Goal: Communication & Community: Connect with others

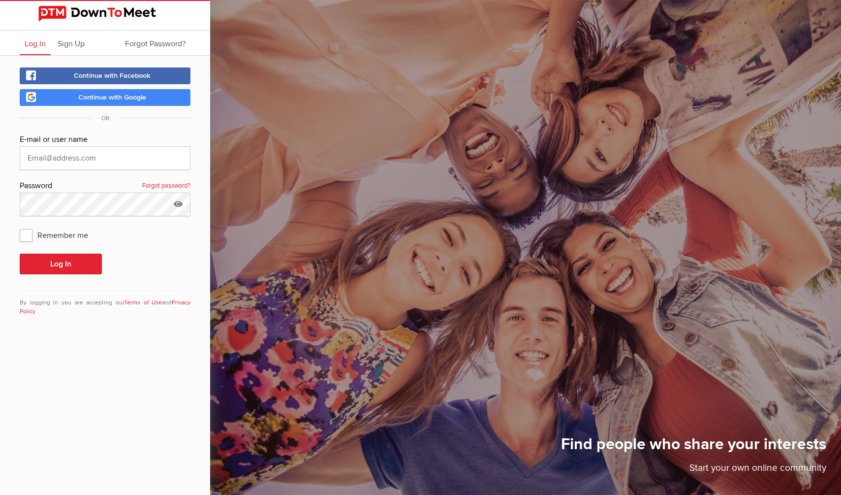
type input "bob.pocius@gmail.com"
click at [20, 253] on button "Log In" at bounding box center [61, 263] width 82 height 21
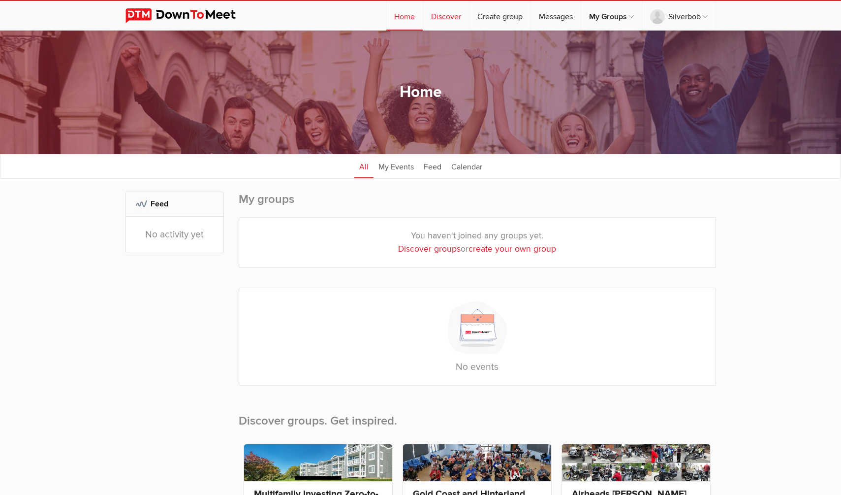
click at [446, 12] on link "Discover" at bounding box center [446, 16] width 46 height 30
select select "null"
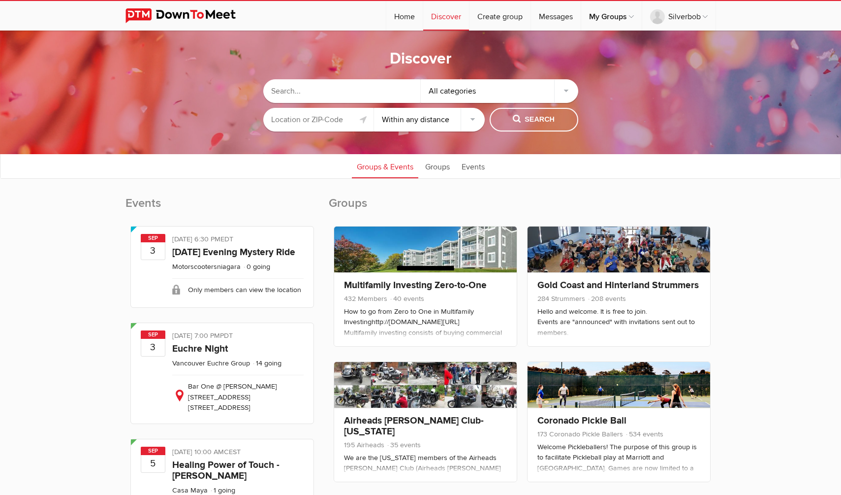
click at [308, 88] on input "text" at bounding box center [341, 91] width 157 height 24
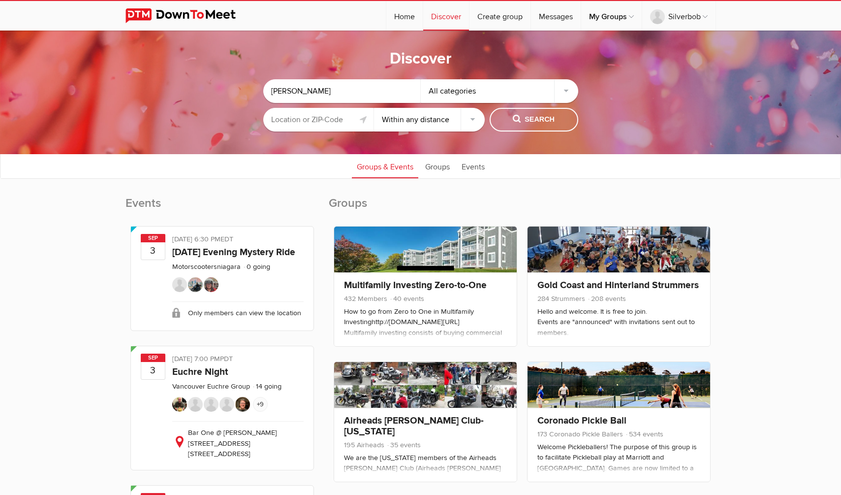
type input "[PERSON_NAME]"
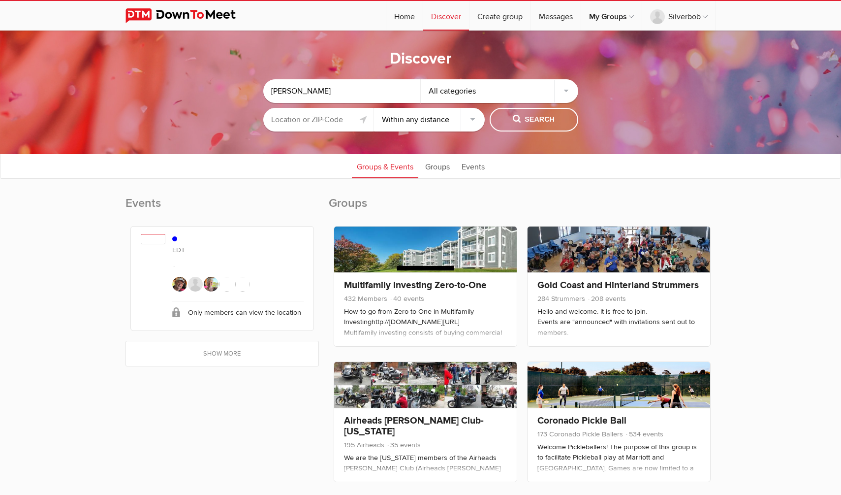
click at [200, 242] on div "EDT" at bounding box center [237, 245] width 131 height 23
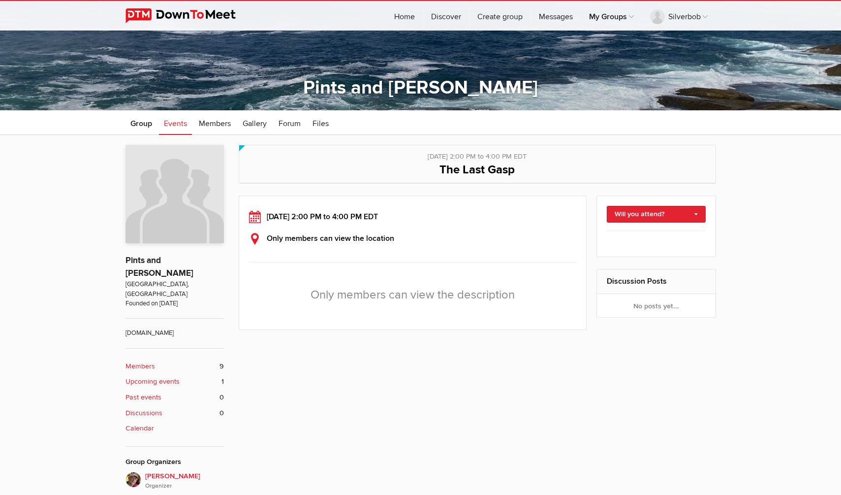
scroll to position [127, 0]
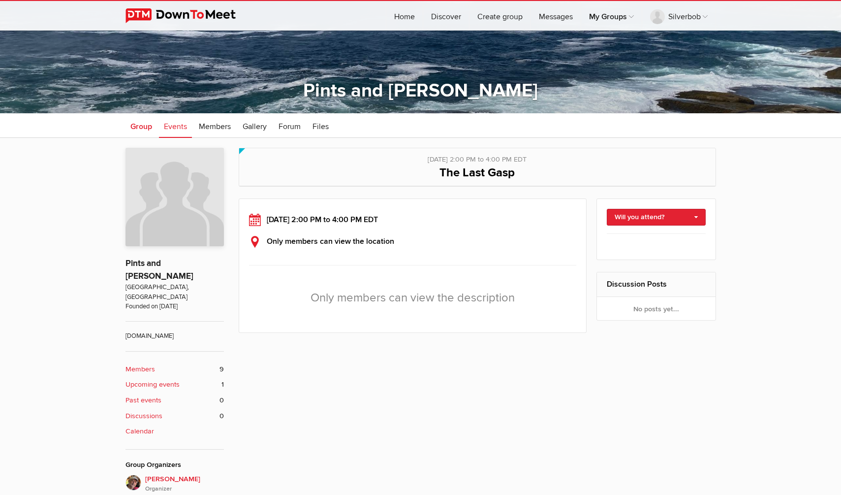
click at [141, 127] on span "Group" at bounding box center [141, 127] width 22 height 10
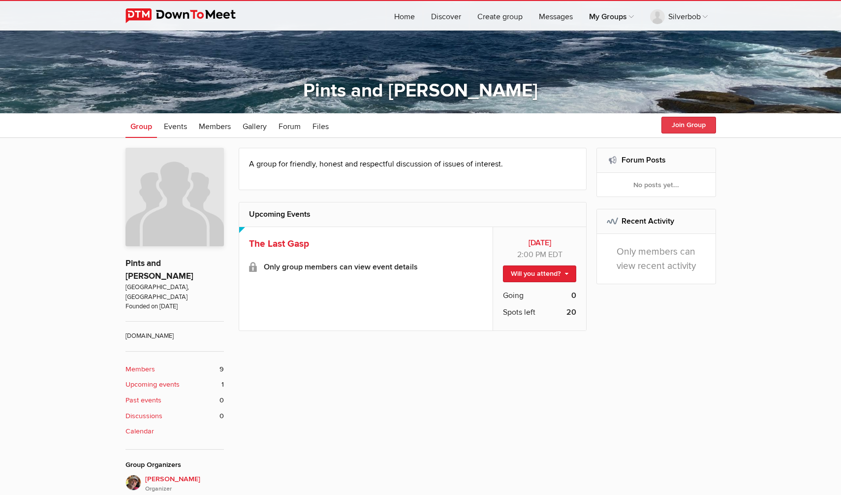
click at [683, 122] on button "Join Group" at bounding box center [688, 125] width 55 height 17
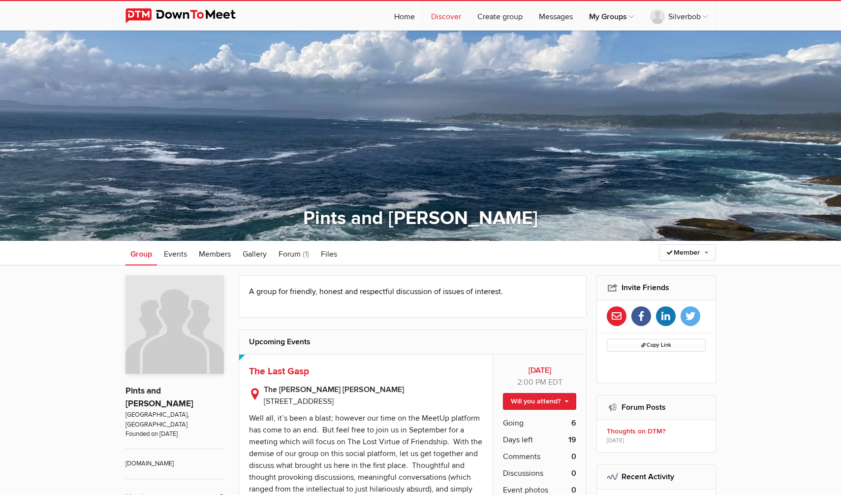
click at [441, 18] on link "Discover" at bounding box center [446, 16] width 46 height 30
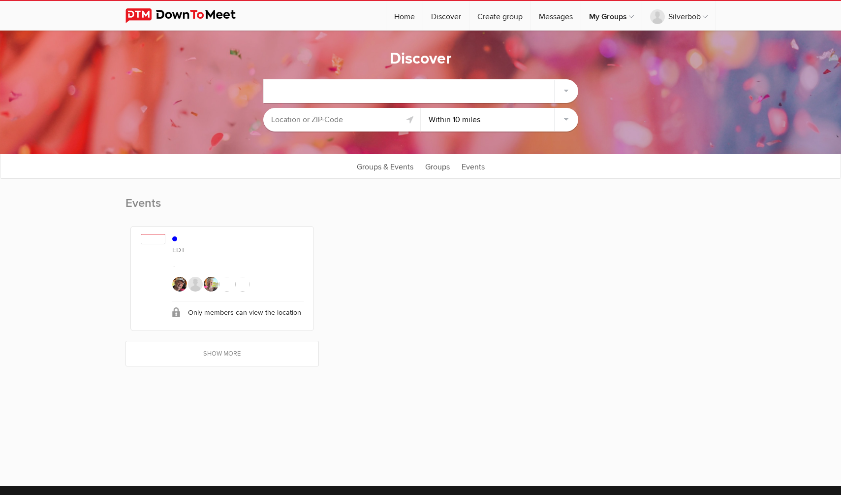
click at [356, 97] on div at bounding box center [421, 91] width 314 height 24
click at [468, 95] on div at bounding box center [421, 91] width 314 height 24
click at [403, 19] on link "Home" at bounding box center [404, 16] width 36 height 30
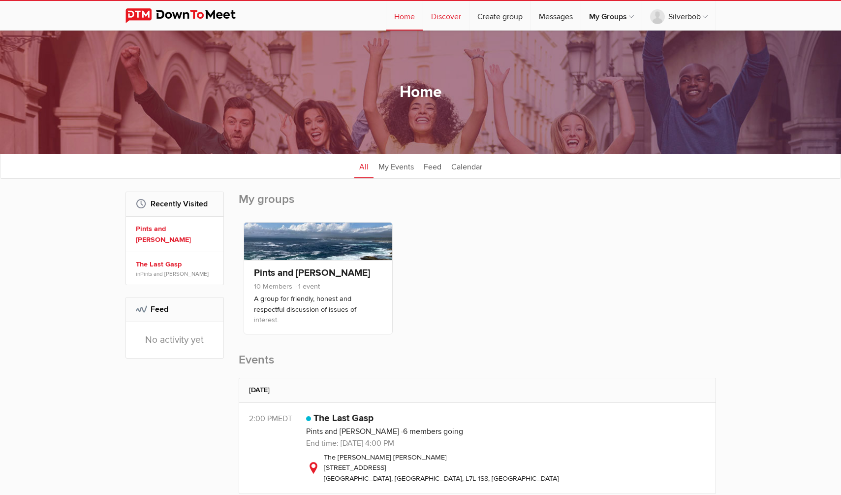
click at [439, 12] on link "Discover" at bounding box center [446, 16] width 46 height 30
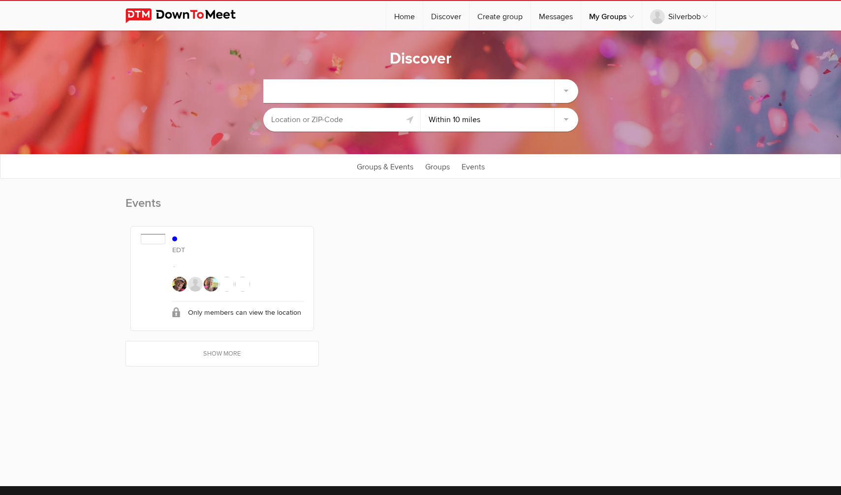
click at [562, 90] on div at bounding box center [421, 91] width 314 height 24
click at [476, 93] on div at bounding box center [421, 91] width 314 height 24
drag, startPoint x: 347, startPoint y: 96, endPoint x: 319, endPoint y: 92, distance: 28.4
click at [345, 96] on div at bounding box center [421, 91] width 314 height 24
drag, startPoint x: 280, startPoint y: 92, endPoint x: 262, endPoint y: 92, distance: 17.7
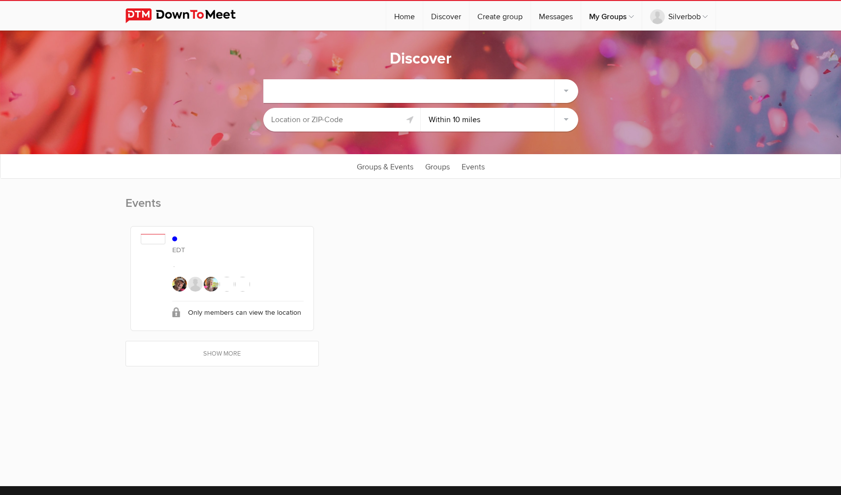
click at [279, 92] on div at bounding box center [421, 91] width 314 height 24
drag, startPoint x: 253, startPoint y: 91, endPoint x: 263, endPoint y: 91, distance: 9.4
click at [253, 91] on sp-group-common-search-cat-loc "Within 10 miles Within 25 miles Within 50 miles Within 100 miles Within any dis…" at bounding box center [420, 102] width 743 height 67
click at [277, 90] on div at bounding box center [421, 91] width 314 height 24
click at [219, 349] on link "Show more" at bounding box center [222, 353] width 192 height 25
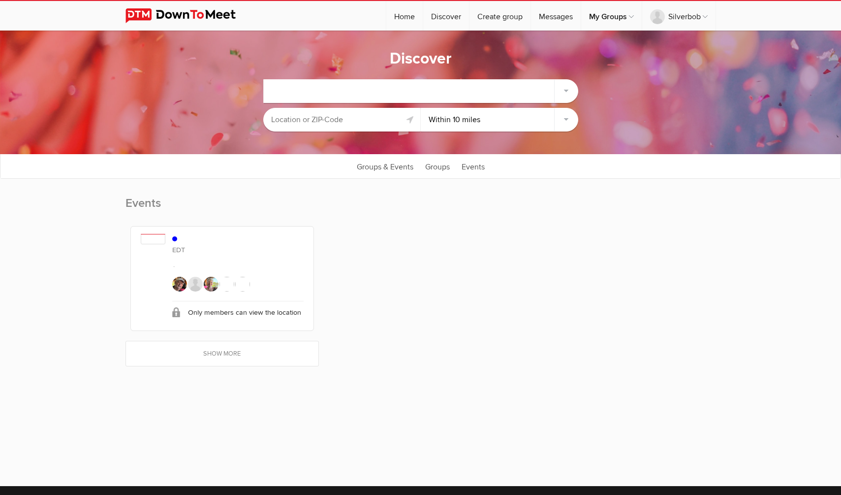
click at [364, 91] on div at bounding box center [421, 91] width 314 height 24
click at [377, 119] on input "text" at bounding box center [341, 120] width 157 height 24
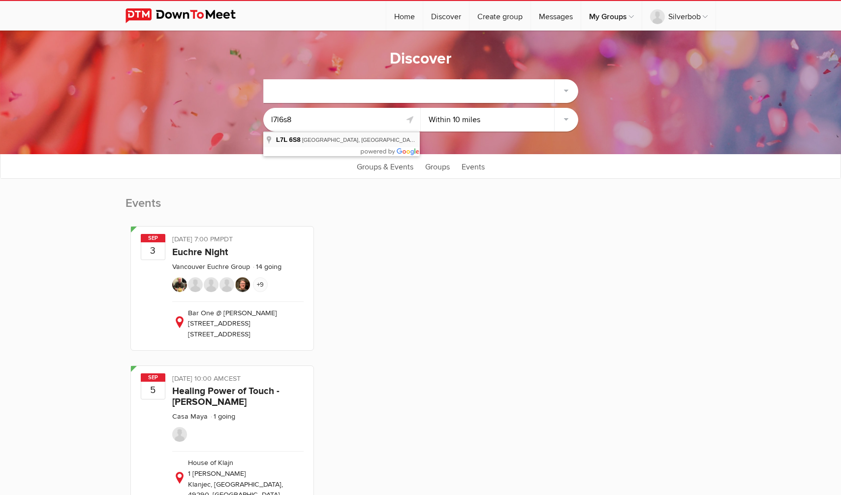
type input "[GEOGRAPHIC_DATA], ON L7L 6S8, [GEOGRAPHIC_DATA]"
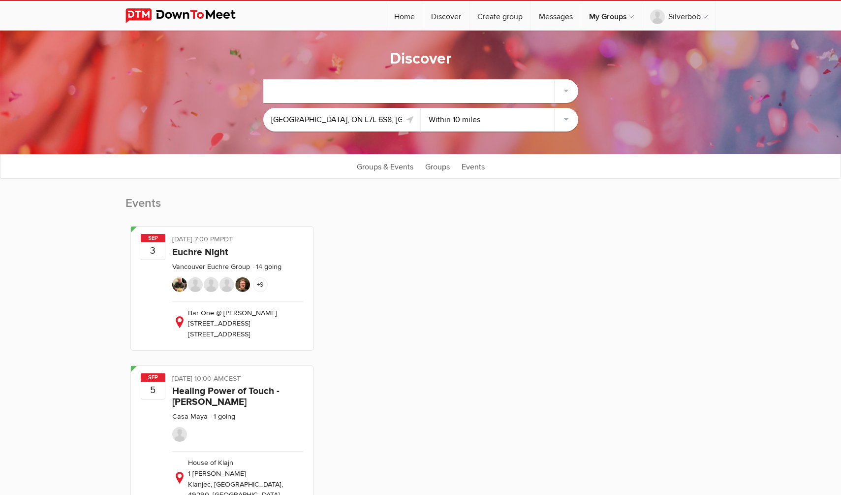
click at [410, 87] on div at bounding box center [421, 91] width 314 height 24
drag, startPoint x: 451, startPoint y: 95, endPoint x: 531, endPoint y: 92, distance: 80.3
click at [452, 95] on div at bounding box center [421, 91] width 314 height 24
click at [561, 88] on div at bounding box center [421, 91] width 314 height 24
click at [441, 168] on link "Groups" at bounding box center [437, 166] width 34 height 25
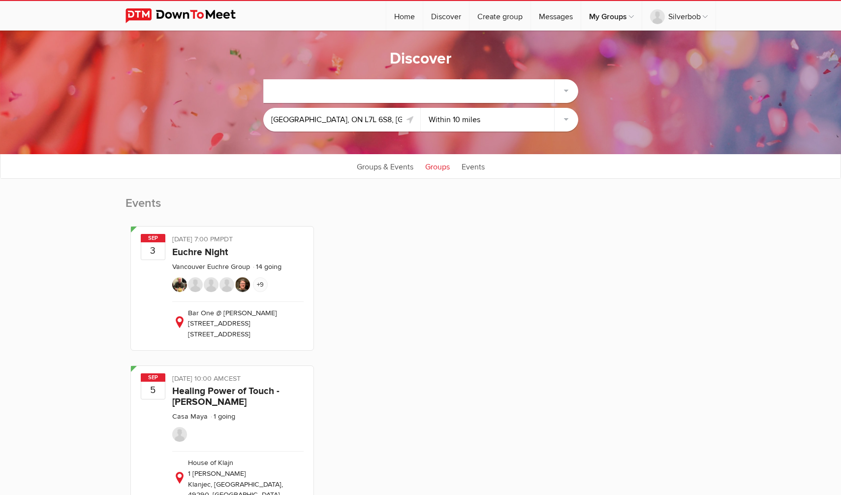
select select "null"
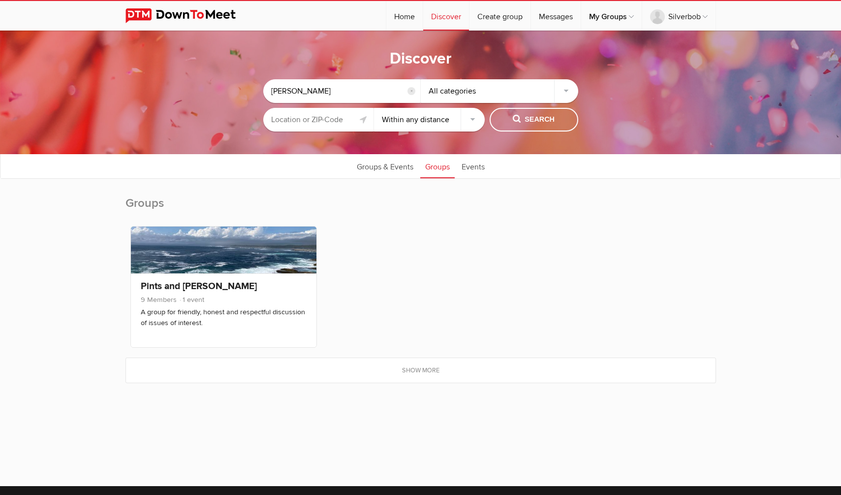
click at [412, 92] on input "reset" at bounding box center [411, 91] width 8 height 8
click at [341, 94] on input "text" at bounding box center [341, 91] width 157 height 24
click at [528, 116] on span "Search" at bounding box center [534, 119] width 42 height 11
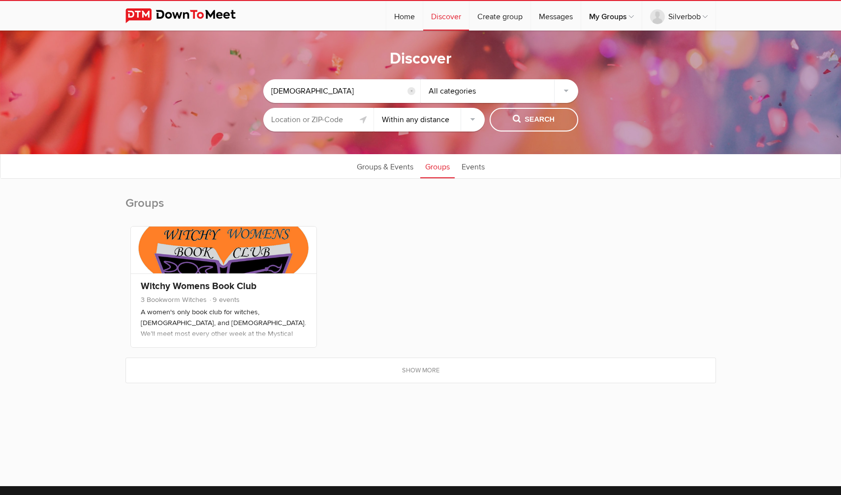
drag, startPoint x: 323, startPoint y: 90, endPoint x: 247, endPoint y: 94, distance: 76.9
click at [247, 94] on sp-group-common-search-cat-loc "[DEMOGRAPHIC_DATA] reset All categories Within 10 miles Within 25 miles Within …" at bounding box center [420, 102] width 743 height 67
click at [527, 118] on span "Search" at bounding box center [534, 119] width 42 height 11
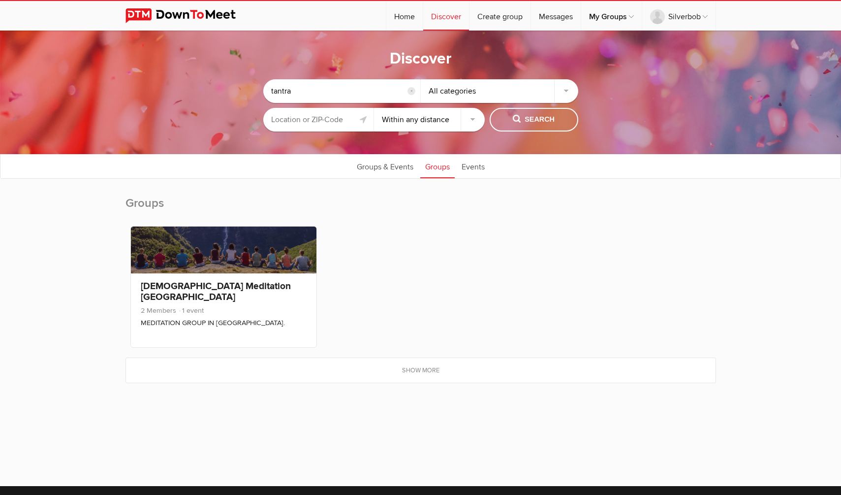
drag, startPoint x: 332, startPoint y: 93, endPoint x: 263, endPoint y: 95, distance: 68.9
click at [263, 95] on form "tantra reset" at bounding box center [341, 91] width 157 height 24
type input "psychedelic"
click at [553, 119] on span "Search" at bounding box center [534, 119] width 42 height 11
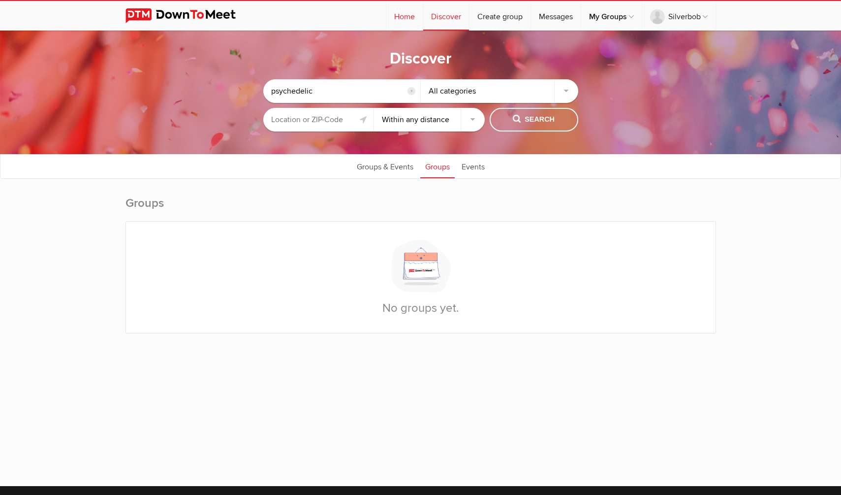
click at [403, 13] on link "Home" at bounding box center [404, 16] width 36 height 30
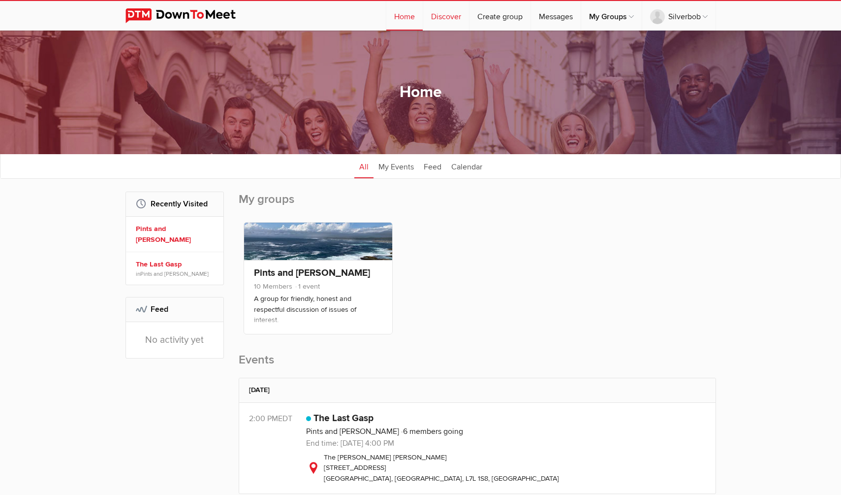
click at [444, 15] on link "Discover" at bounding box center [446, 16] width 46 height 30
select select "null"
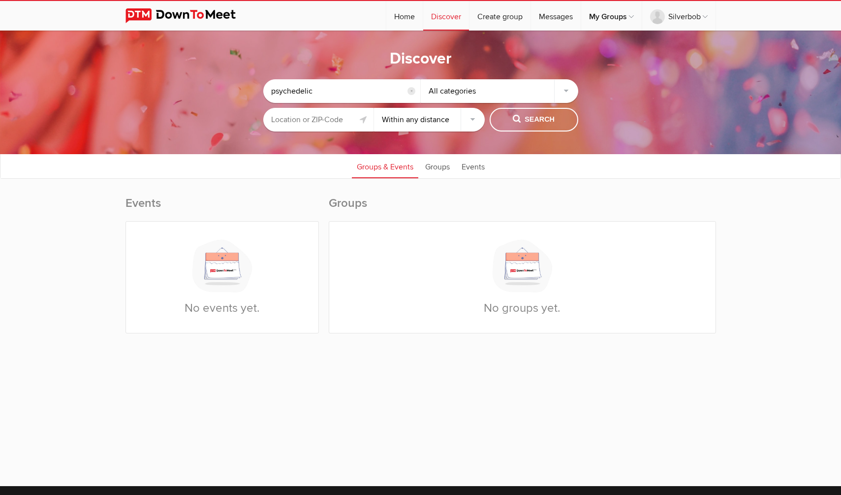
click at [413, 89] on input "reset" at bounding box center [411, 91] width 8 height 8
click at [305, 121] on input "text" at bounding box center [318, 120] width 111 height 24
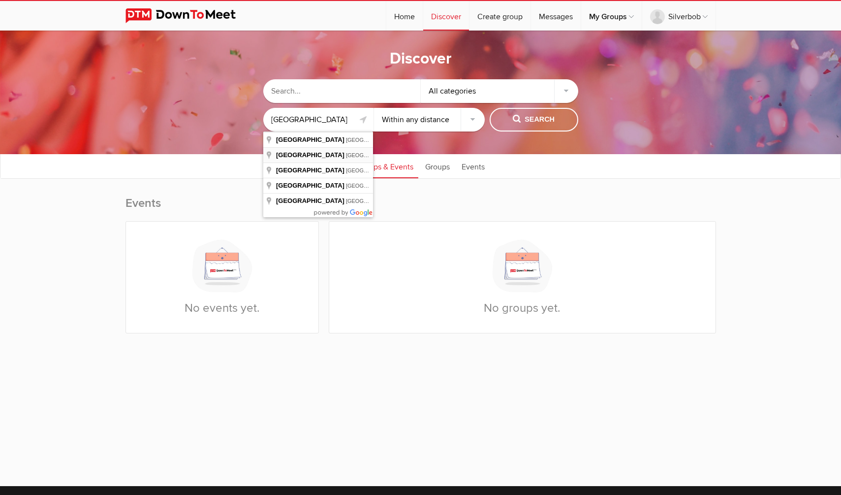
type input "[GEOGRAPHIC_DATA], [GEOGRAPHIC_DATA], [GEOGRAPHIC_DATA]"
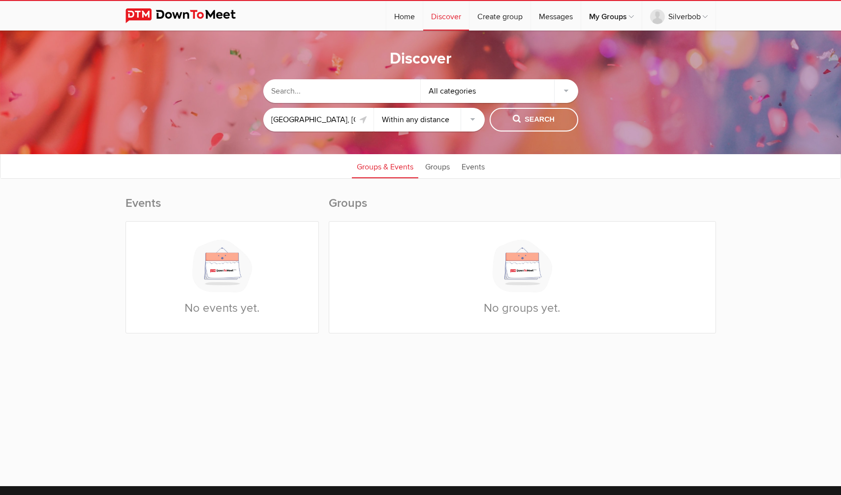
click at [422, 117] on select "Within 10 miles Within 25 miles Within 50 miles Within 100 miles Within any dis…" at bounding box center [429, 120] width 111 height 24
select select "50"
click at [374, 108] on select "Within 10 miles Within 25 miles Within 50 miles Within 100 miles Within any dis…" at bounding box center [429, 120] width 111 height 24
click at [559, 113] on button "Search" at bounding box center [534, 120] width 89 height 24
